Goal: Navigation & Orientation: Go to known website

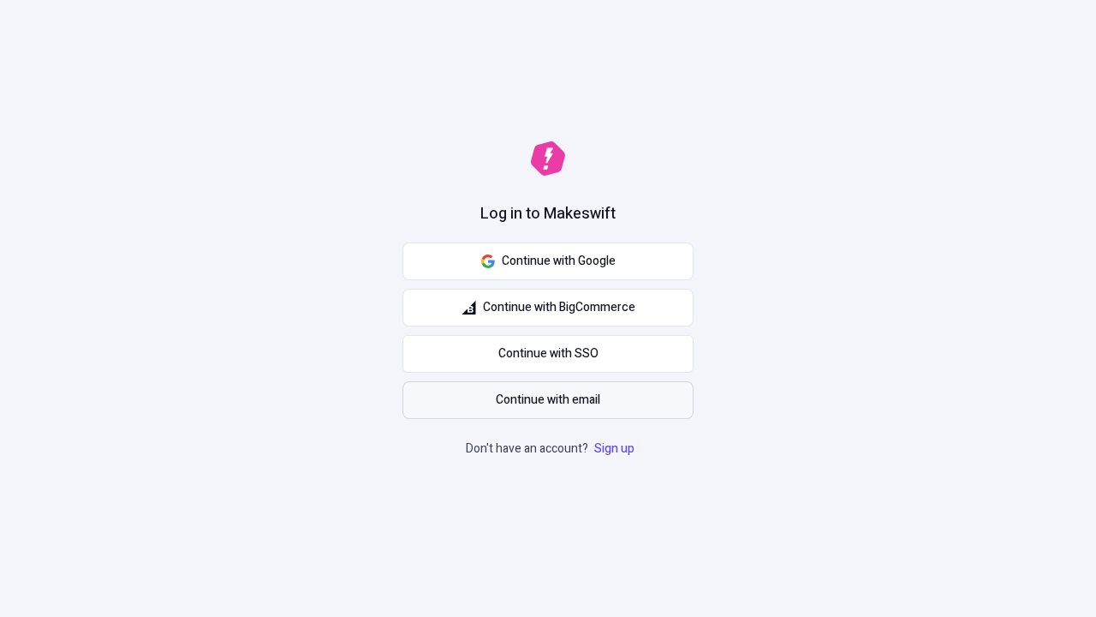
click at [548, 400] on span "Continue with email" at bounding box center [548, 399] width 104 height 19
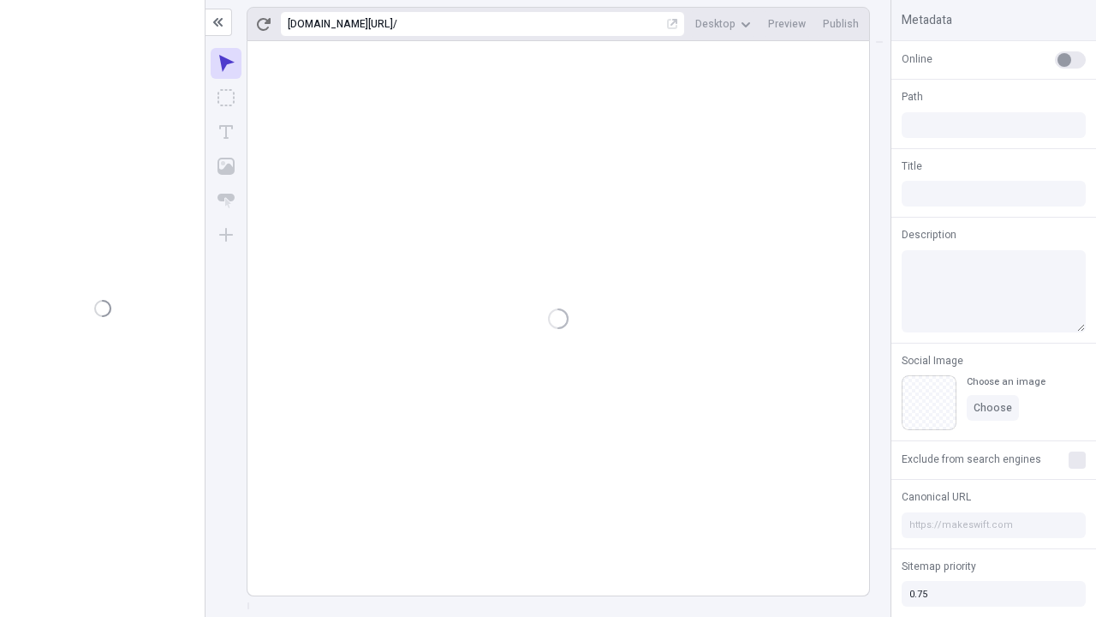
type input "/deep-link-deinde"
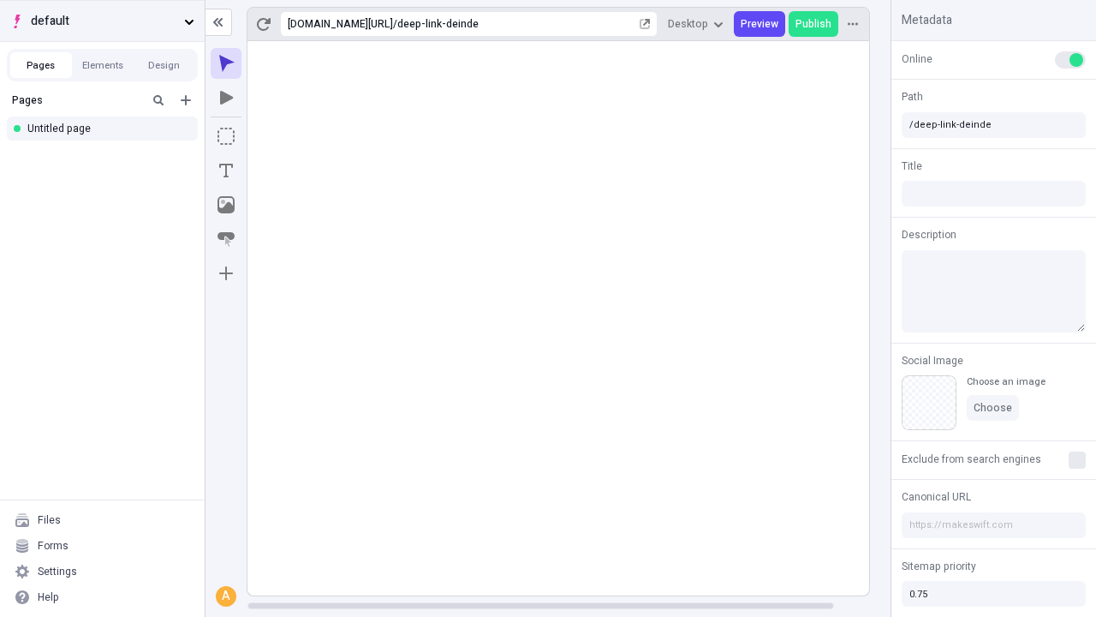
click at [102, 21] on span "default" at bounding box center [104, 21] width 146 height 19
